Goal: Navigation & Orientation: Find specific page/section

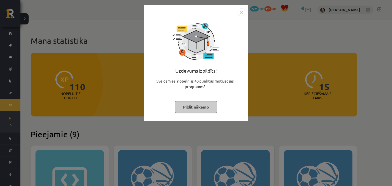
click at [194, 109] on button "Pildīt nākamo" at bounding box center [196, 107] width 42 height 12
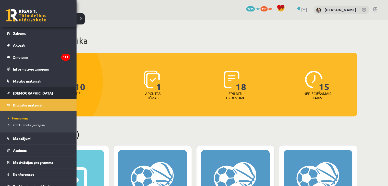
click at [26, 92] on span "[DEMOGRAPHIC_DATA]" at bounding box center [33, 93] width 40 height 5
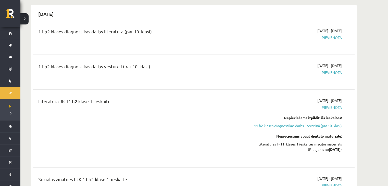
scroll to position [145, 0]
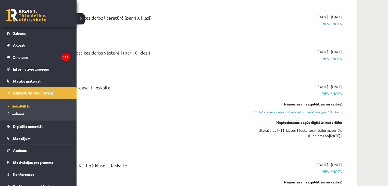
click at [19, 111] on span "Izlabotās" at bounding box center [14, 113] width 17 height 4
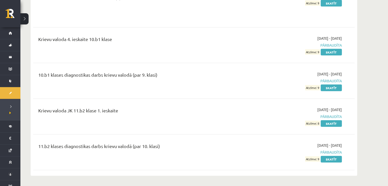
scroll to position [1127, 0]
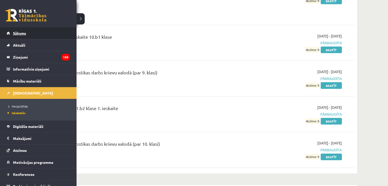
click at [18, 33] on span "Sākums" at bounding box center [19, 33] width 13 height 5
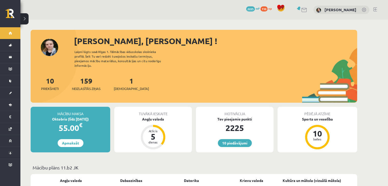
click at [268, 8] on span "xp" at bounding box center [269, 8] width 3 height 4
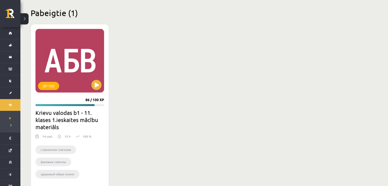
scroll to position [643, 0]
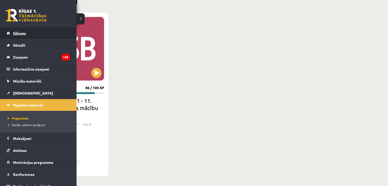
click at [24, 32] on span "Sākums" at bounding box center [19, 33] width 13 height 5
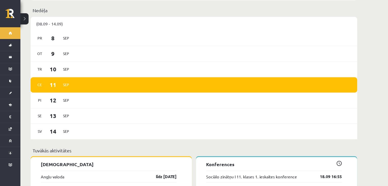
scroll to position [276, 0]
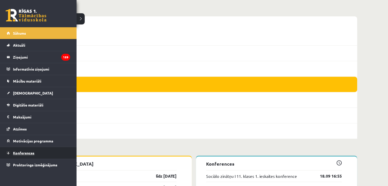
click at [24, 155] on link "Konferences" at bounding box center [38, 153] width 63 height 12
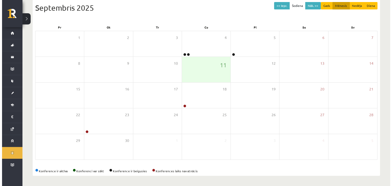
scroll to position [57, 0]
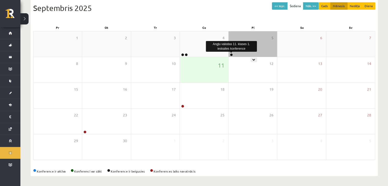
click at [230, 54] on link at bounding box center [231, 54] width 3 height 3
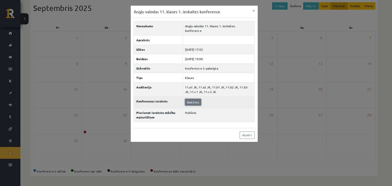
click at [194, 99] on link "Skatīties" at bounding box center [193, 102] width 16 height 7
